Goal: Information Seeking & Learning: Learn about a topic

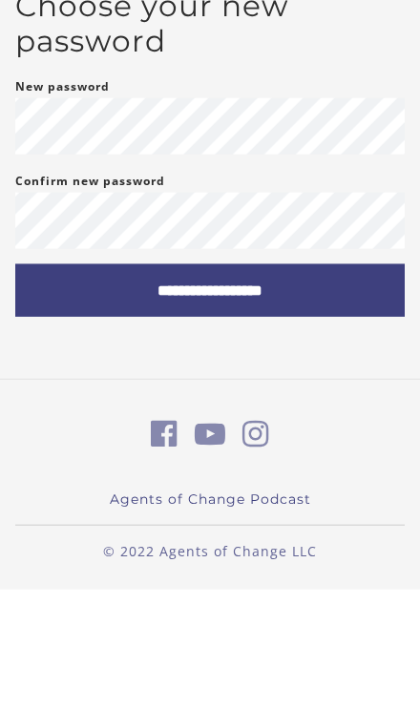
click at [237, 384] on input "**********" at bounding box center [209, 410] width 389 height 52
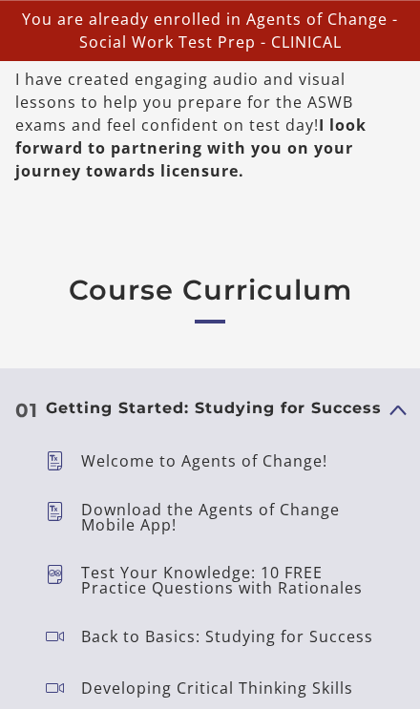
scroll to position [2178, 0]
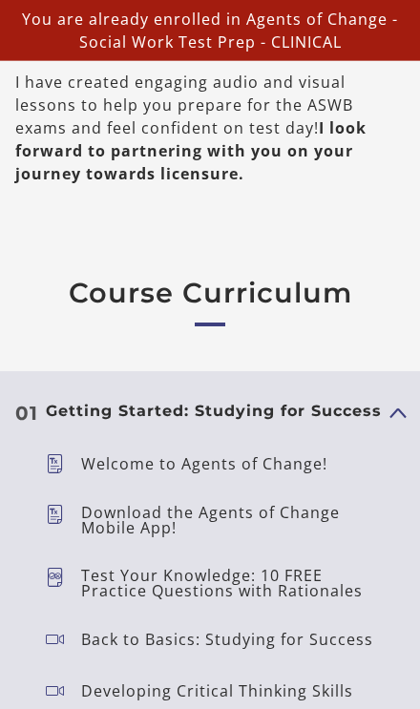
click at [250, 462] on p "Welcome to Agents of Change!" at bounding box center [212, 463] width 262 height 15
click at [252, 451] on div "Welcome to Agents of Change!" at bounding box center [212, 464] width 262 height 27
click at [237, 460] on p "Welcome to Agents of Change!" at bounding box center [212, 463] width 262 height 15
click at [64, 454] on icon at bounding box center [63, 463] width 35 height 19
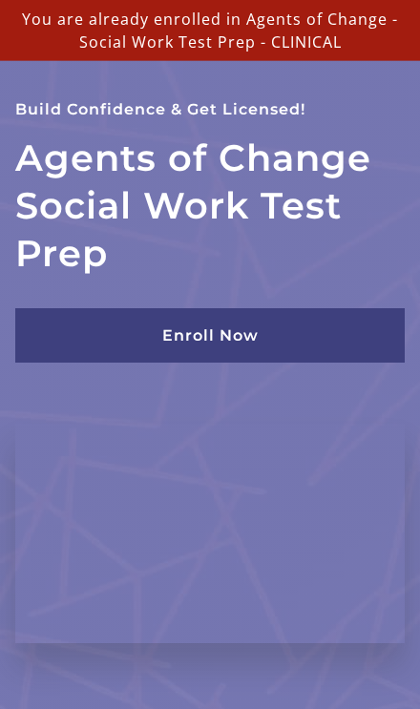
scroll to position [0, 0]
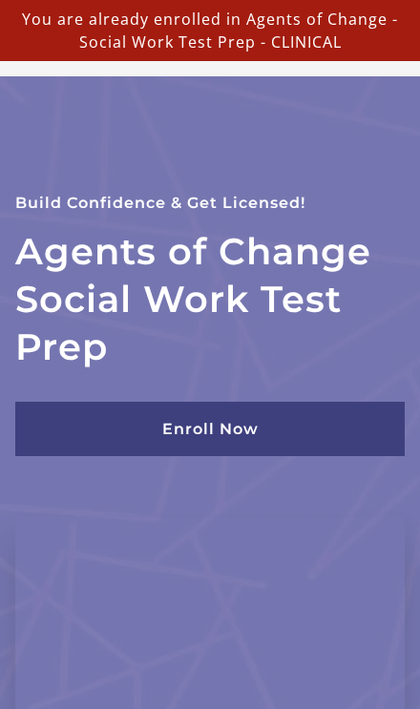
click at [384, 19] on p "You are already enrolled in Agents of Change - Social Work Test Prep - CLINICAL" at bounding box center [210, 31] width 405 height 46
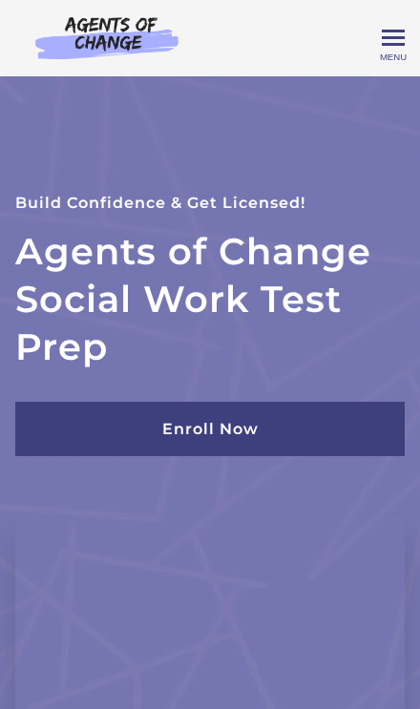
click at [390, 36] on span "Toggle menu" at bounding box center [393, 37] width 23 height 3
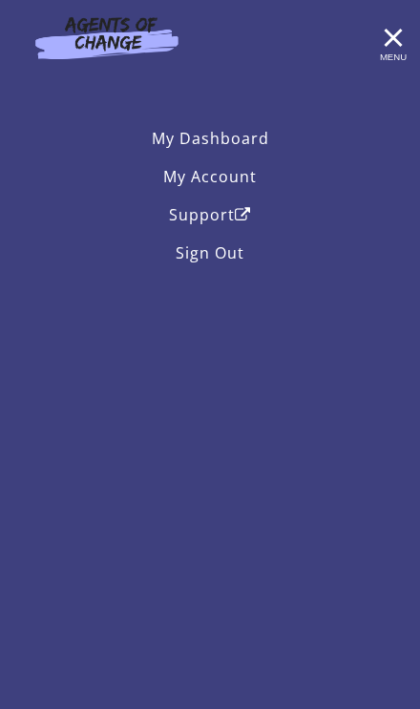
click at [239, 137] on link "My Dashboard" at bounding box center [209, 138] width 389 height 38
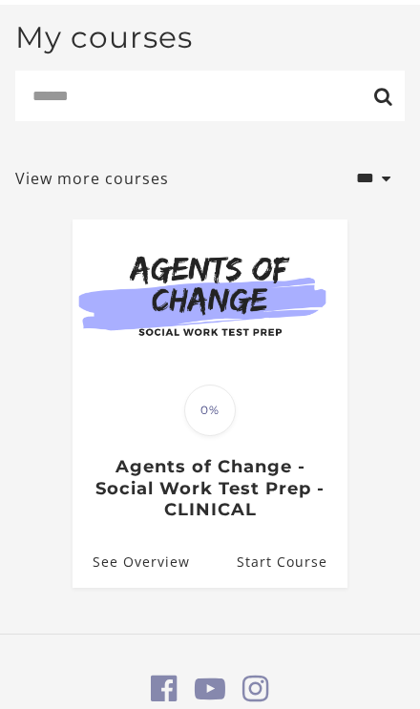
scroll to position [277, 0]
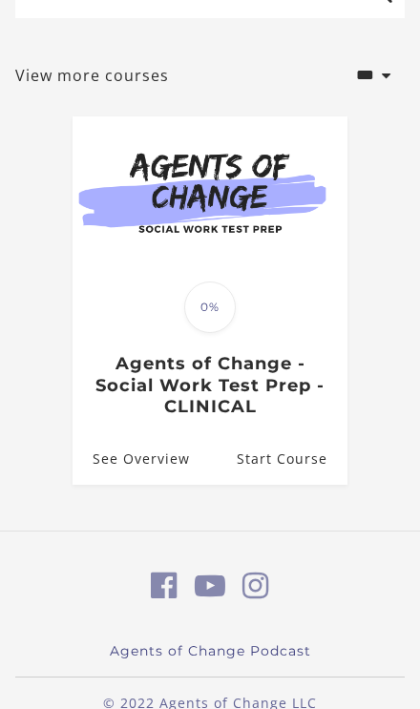
click at [163, 433] on link "See Overview" at bounding box center [131, 459] width 117 height 52
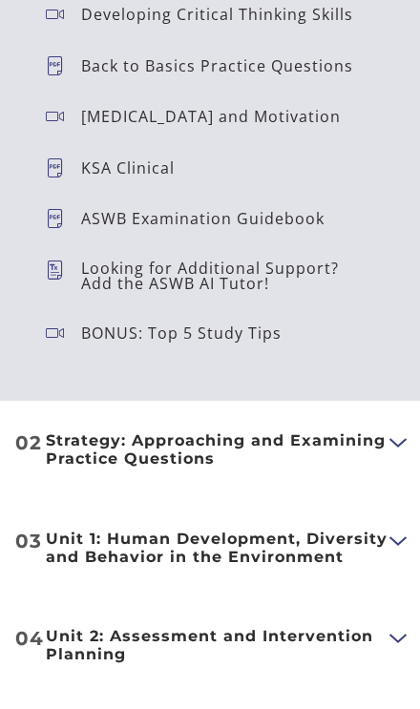
scroll to position [2947, 0]
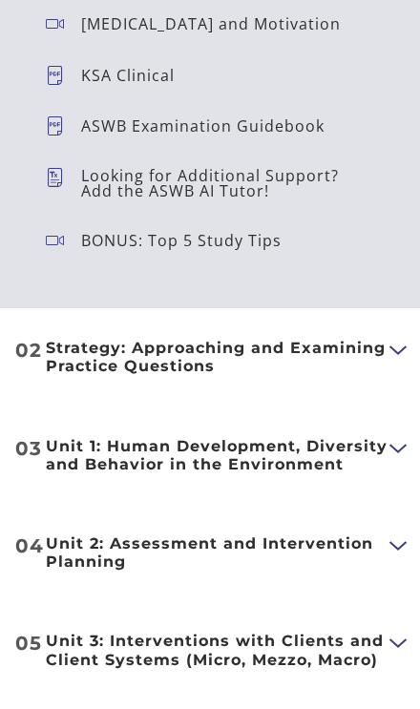
click at [391, 446] on button "Show Content" at bounding box center [396, 449] width 15 height 24
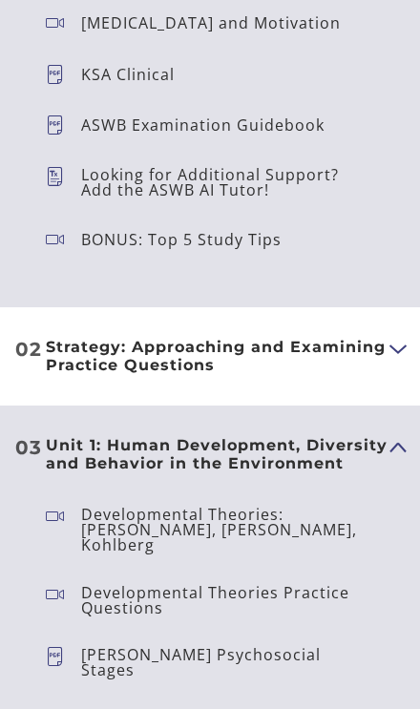
click at [354, 644] on span "Erikson's Psychosocial Stages" at bounding box center [218, 662] width 344 height 38
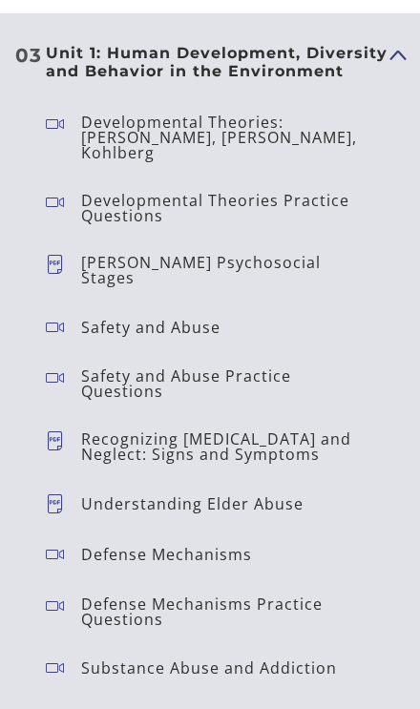
scroll to position [3343, 0]
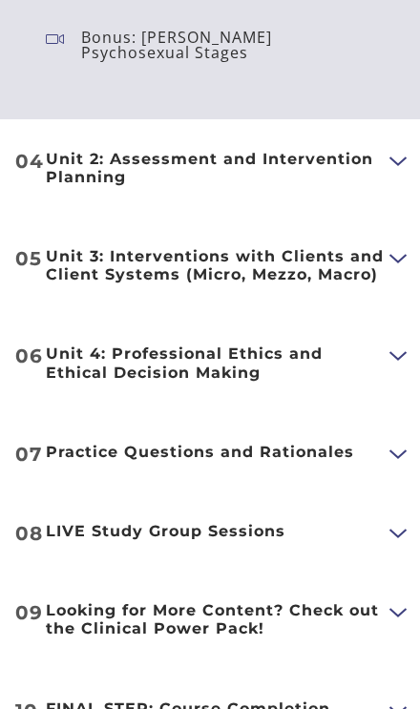
click at [403, 522] on button "Show Content" at bounding box center [396, 534] width 15 height 24
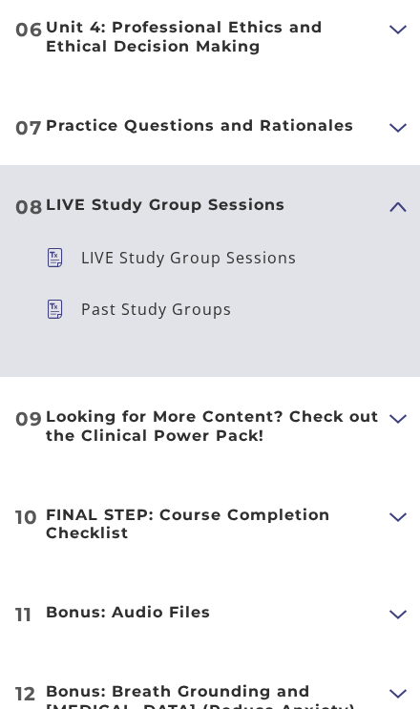
scroll to position [4475, 0]
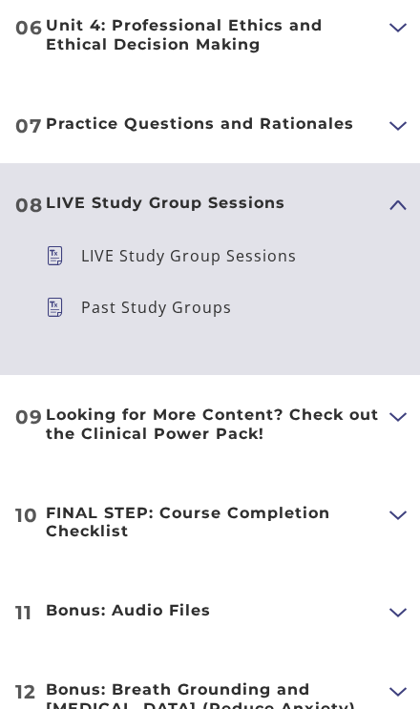
click at [398, 406] on button "Show Content" at bounding box center [396, 418] width 15 height 24
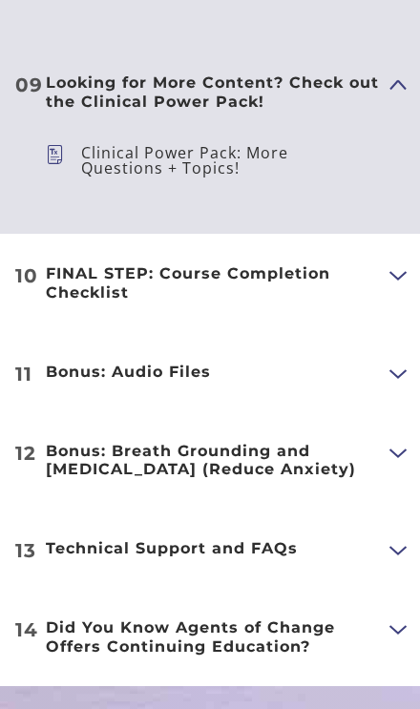
scroll to position [4805, 0]
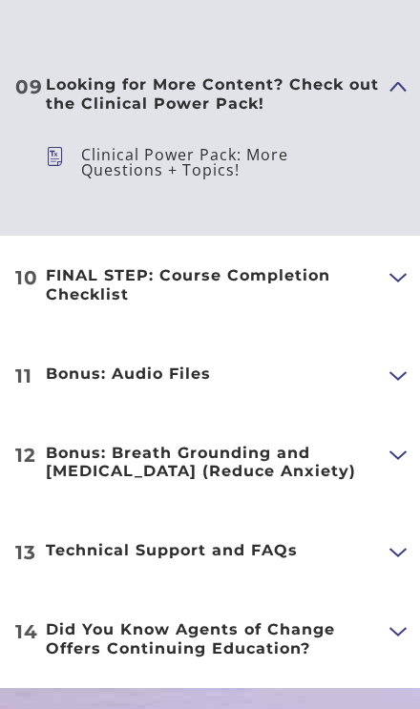
click at [393, 620] on button "Show Content" at bounding box center [396, 632] width 15 height 24
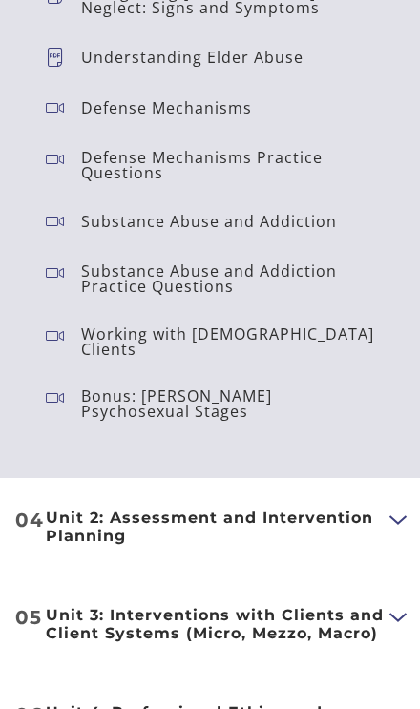
scroll to position [3784, 0]
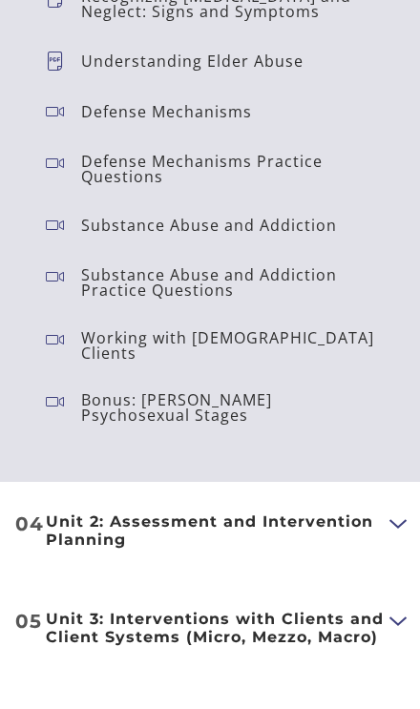
click at [306, 328] on ul "Developmental Theories: Erikson, Piaget, Kohlberg Developmental Theories Practi…" at bounding box center [210, 60] width 359 height 784
click at [301, 392] on p "Bonus: Freud's Psychosexual Stages" at bounding box center [235, 407] width 308 height 31
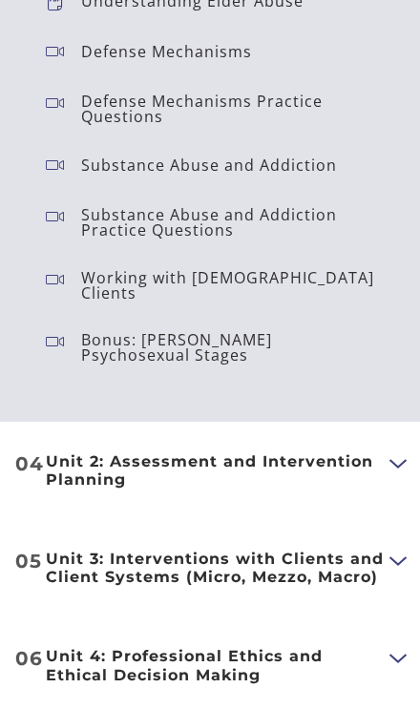
scroll to position [3845, 0]
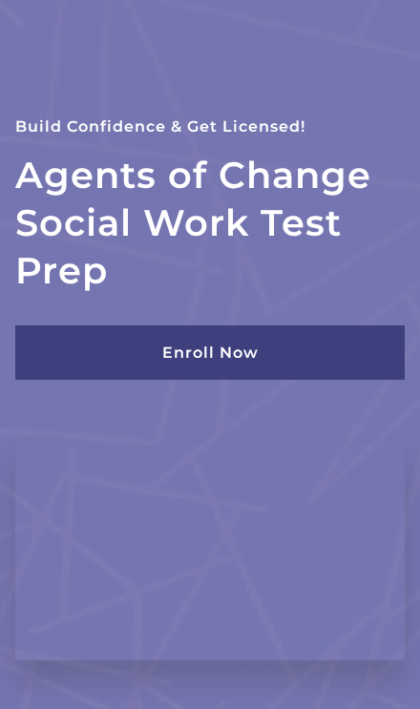
scroll to position [0, 0]
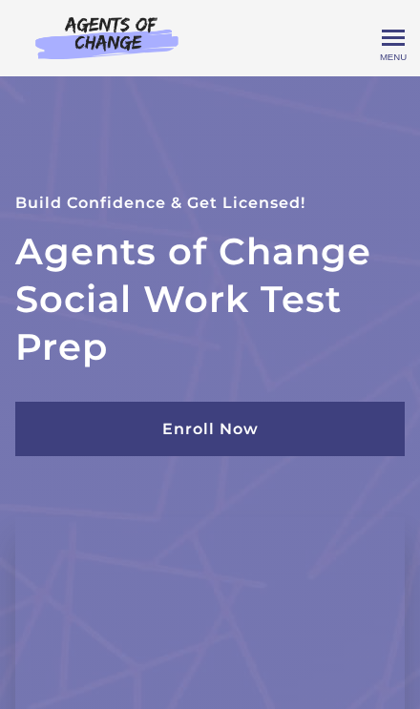
click at [394, 36] on span "Toggle menu" at bounding box center [393, 37] width 23 height 3
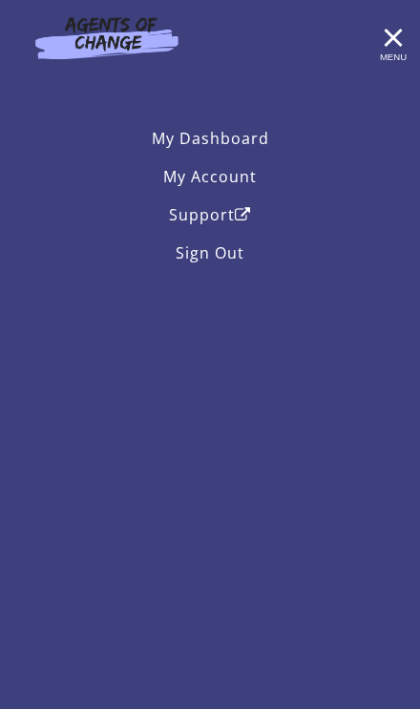
click at [230, 171] on link "My Account" at bounding box center [209, 176] width 389 height 38
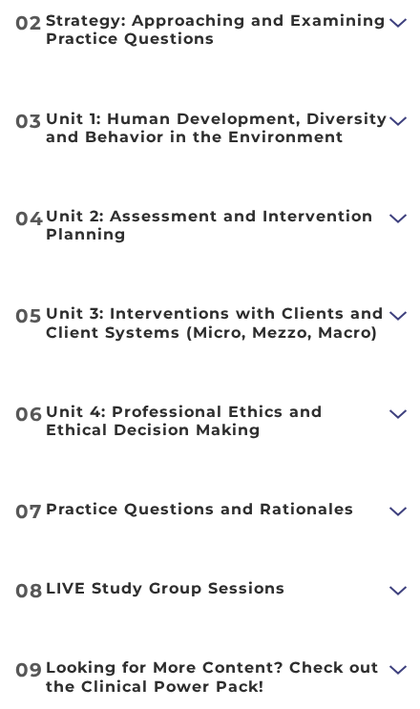
click at [392, 17] on button "Show Content" at bounding box center [396, 23] width 15 height 24
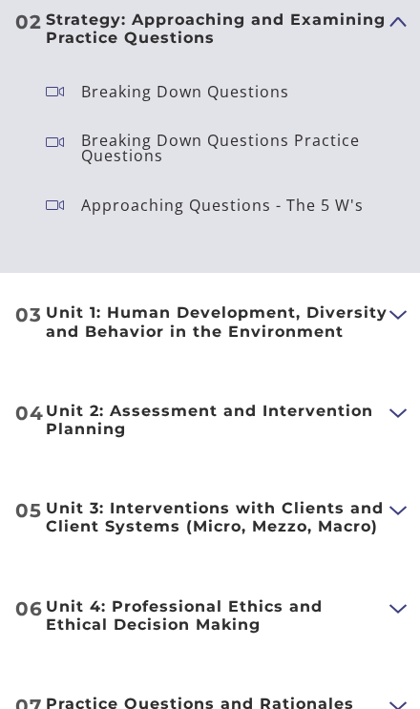
click at [400, 306] on button "Show Content" at bounding box center [396, 316] width 15 height 24
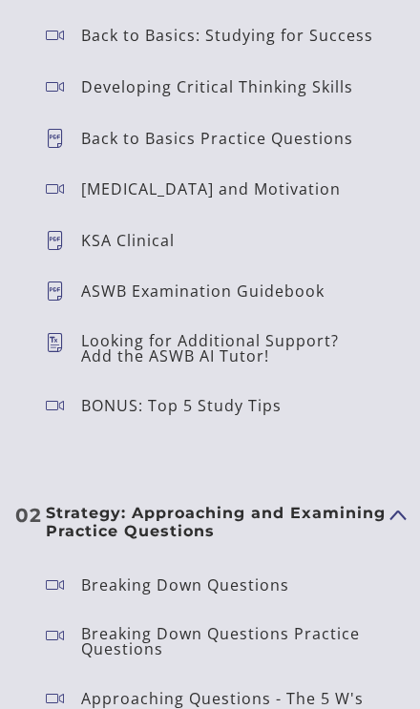
scroll to position [2782, 0]
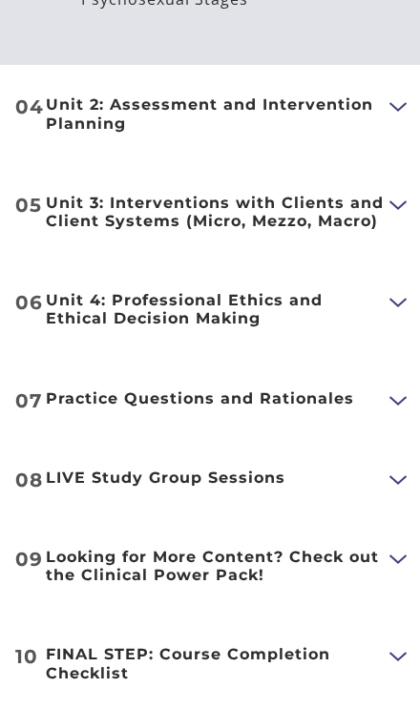
click at [391, 95] on button "Show Content" at bounding box center [396, 107] width 15 height 24
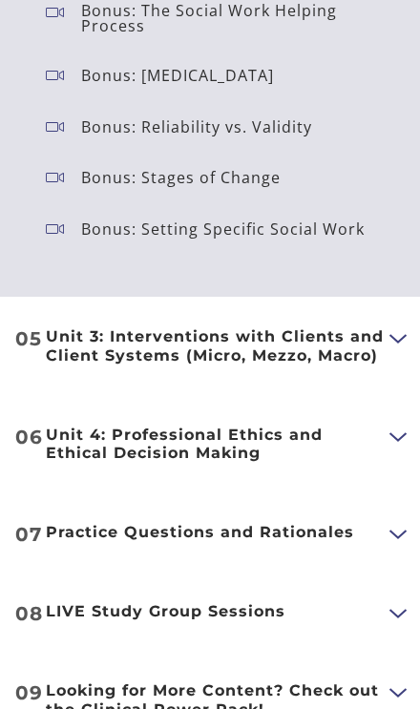
scroll to position [5284, 0]
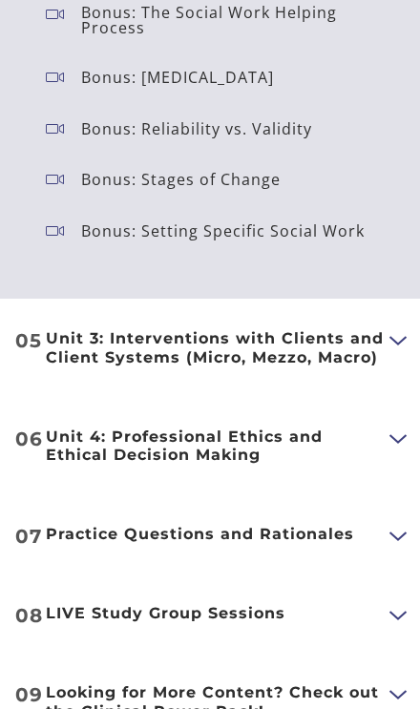
click at [404, 329] on button "Show Content" at bounding box center [396, 341] width 15 height 24
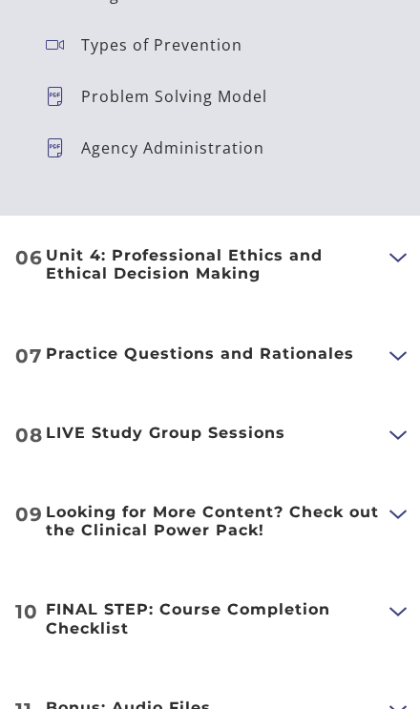
scroll to position [6135, 0]
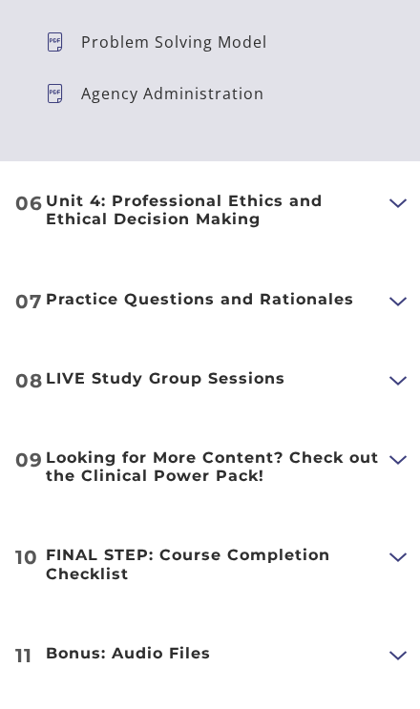
click at [403, 192] on button "Show Content" at bounding box center [396, 204] width 15 height 24
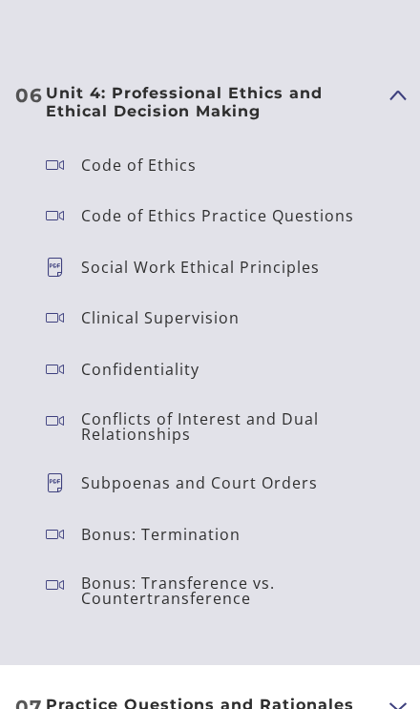
scroll to position [6234, 0]
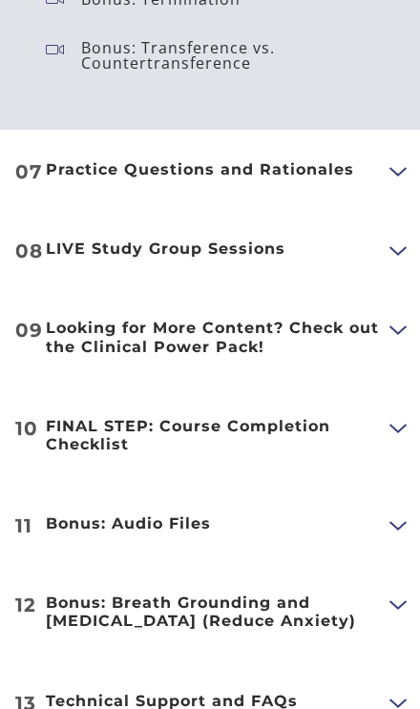
click at [401, 160] on button "Show Content" at bounding box center [396, 172] width 15 height 24
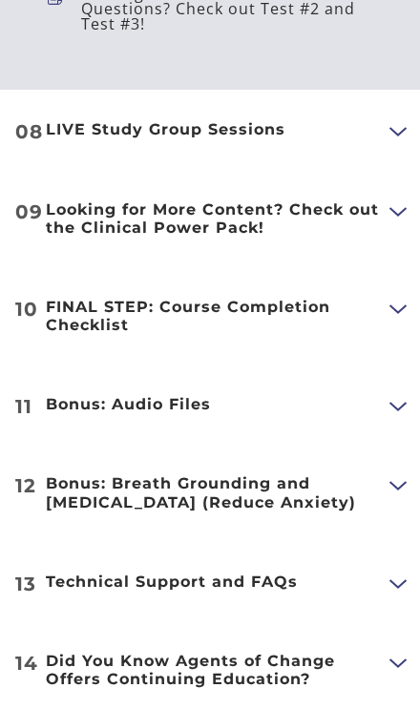
scroll to position [7324, 0]
